Goal: Task Accomplishment & Management: Manage account settings

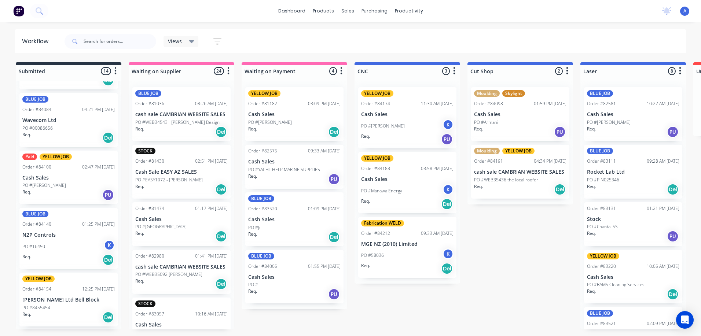
scroll to position [74, 0]
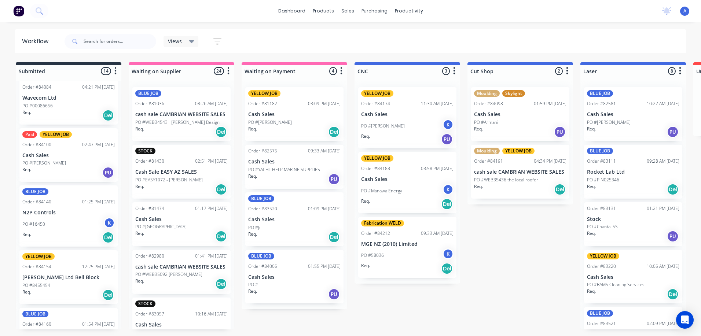
click at [81, 212] on p "N2P Controls" at bounding box center [68, 213] width 92 height 6
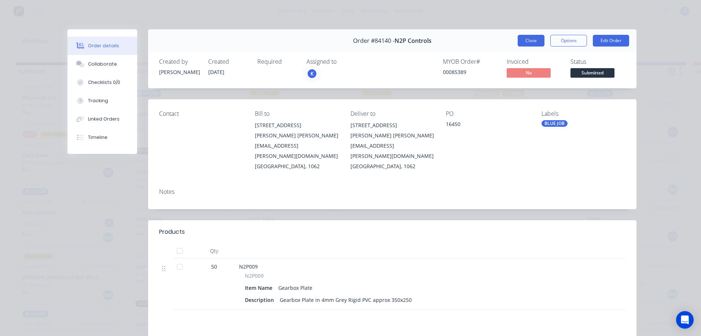
click at [530, 41] on button "Close" at bounding box center [531, 41] width 27 height 12
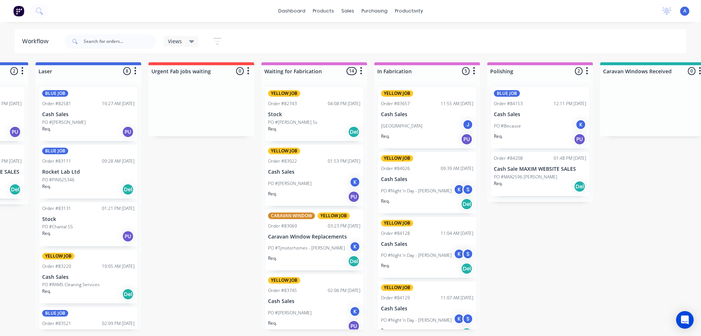
scroll to position [0, 546]
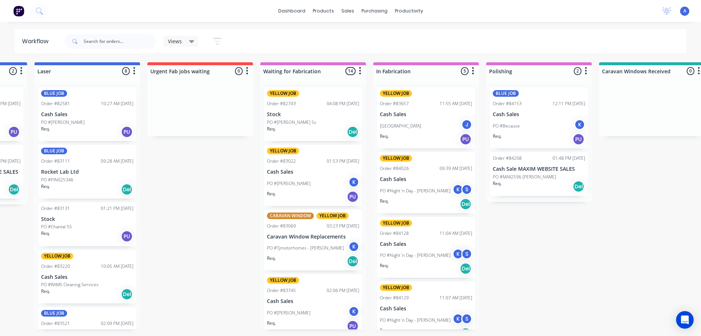
click at [454, 316] on div "K" at bounding box center [458, 319] width 11 height 11
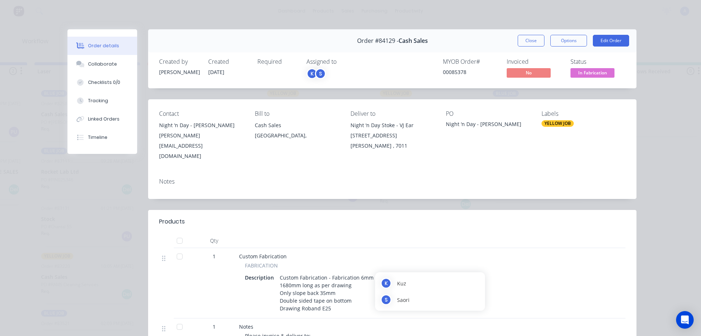
click at [597, 76] on span "In Fabrication" at bounding box center [593, 72] width 44 height 9
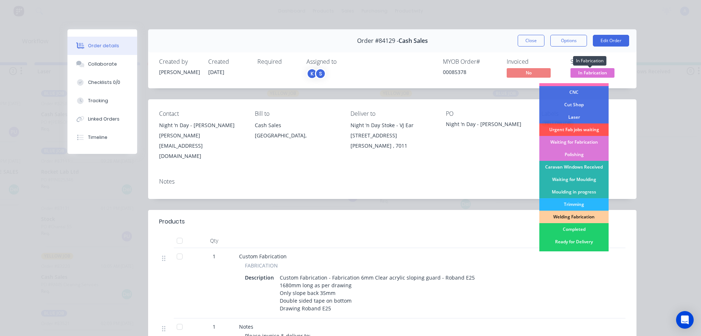
scroll to position [37, 0]
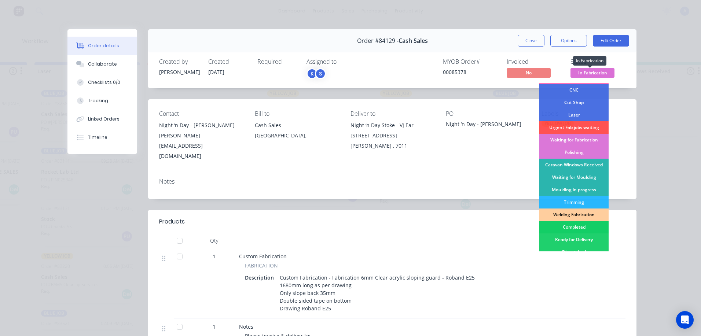
click at [582, 227] on div "Completed" at bounding box center [574, 227] width 69 height 12
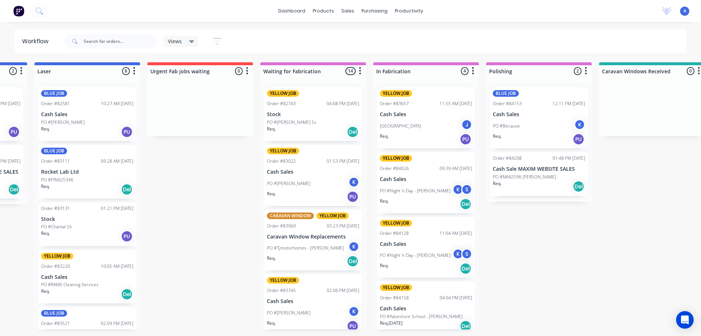
click at [464, 254] on div "S" at bounding box center [466, 254] width 11 height 11
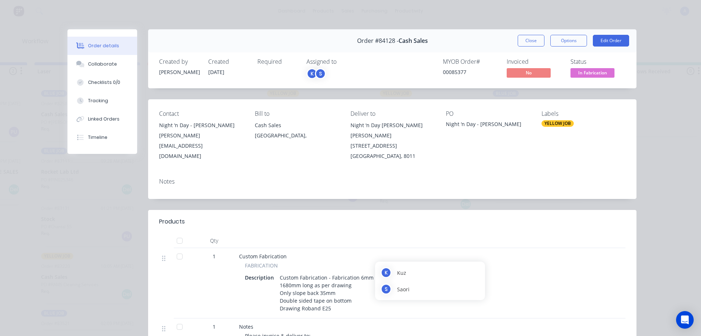
click at [605, 77] on span "In Fabrication" at bounding box center [593, 72] width 44 height 9
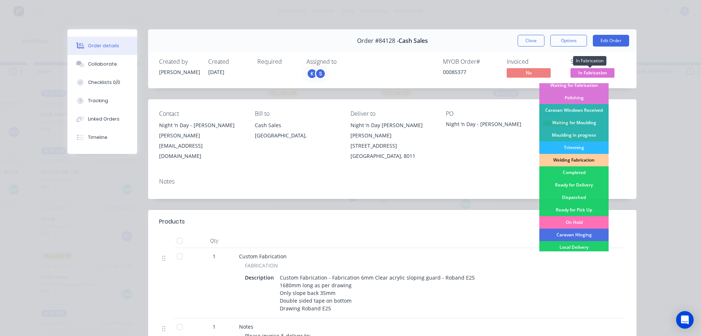
scroll to position [110, 0]
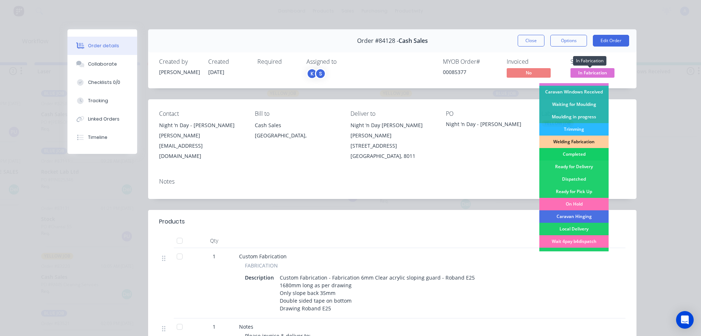
click at [570, 156] on div "Completed" at bounding box center [574, 154] width 69 height 12
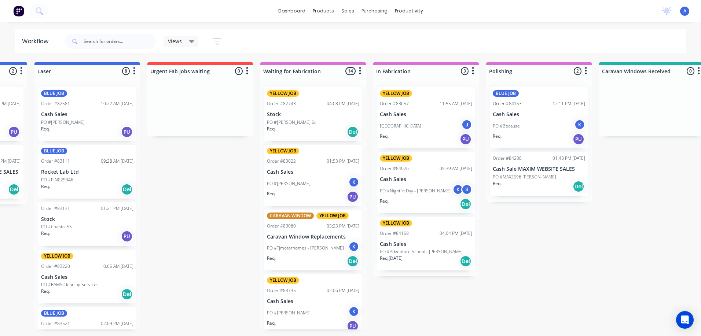
click at [458, 188] on div "K" at bounding box center [458, 189] width 11 height 11
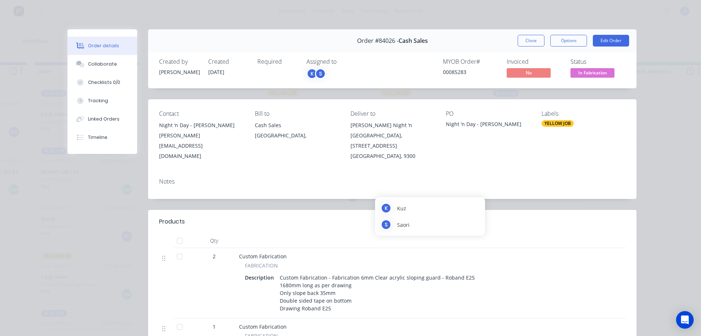
click at [591, 74] on span "In Fabrication" at bounding box center [593, 72] width 44 height 9
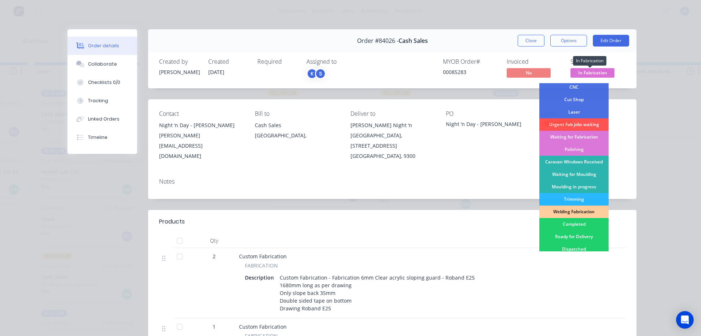
scroll to position [46, 0]
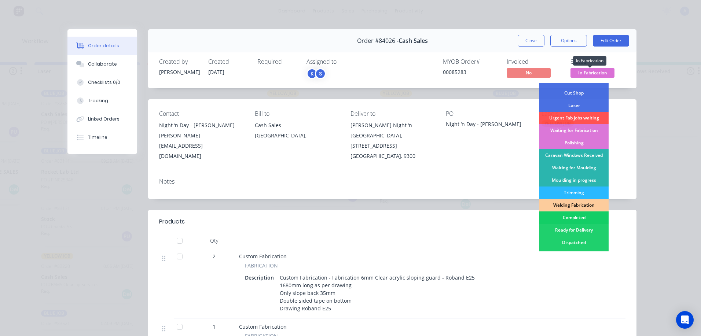
click at [574, 220] on div "Completed" at bounding box center [574, 218] width 69 height 12
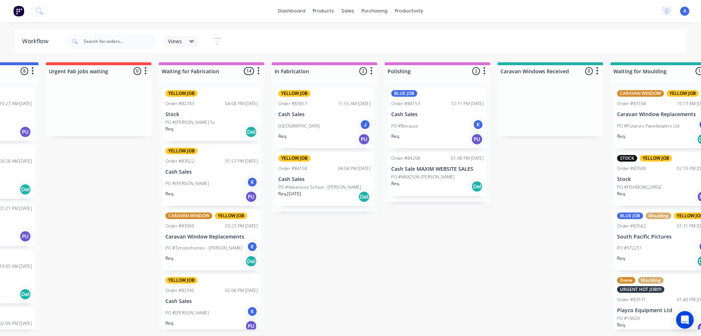
scroll to position [0, 632]
